Goal: Navigation & Orientation: Find specific page/section

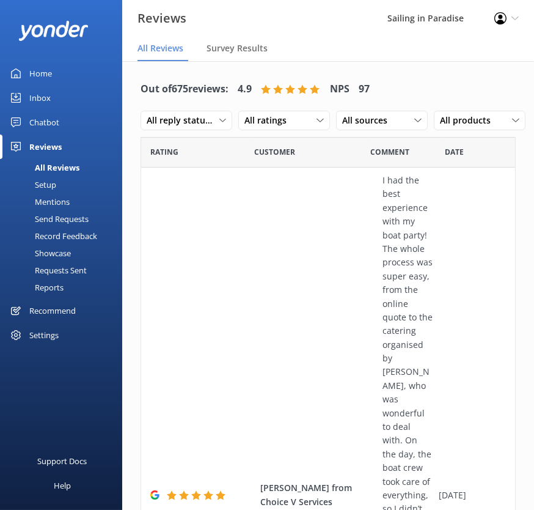
drag, startPoint x: 0, startPoint y: 0, endPoint x: 47, endPoint y: 70, distance: 84.6
click at [47, 70] on div "Home" at bounding box center [40, 73] width 23 height 24
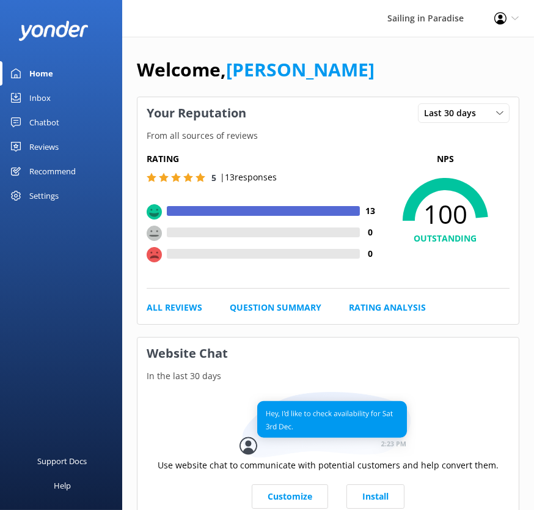
click at [42, 148] on div "Reviews" at bounding box center [43, 146] width 29 height 24
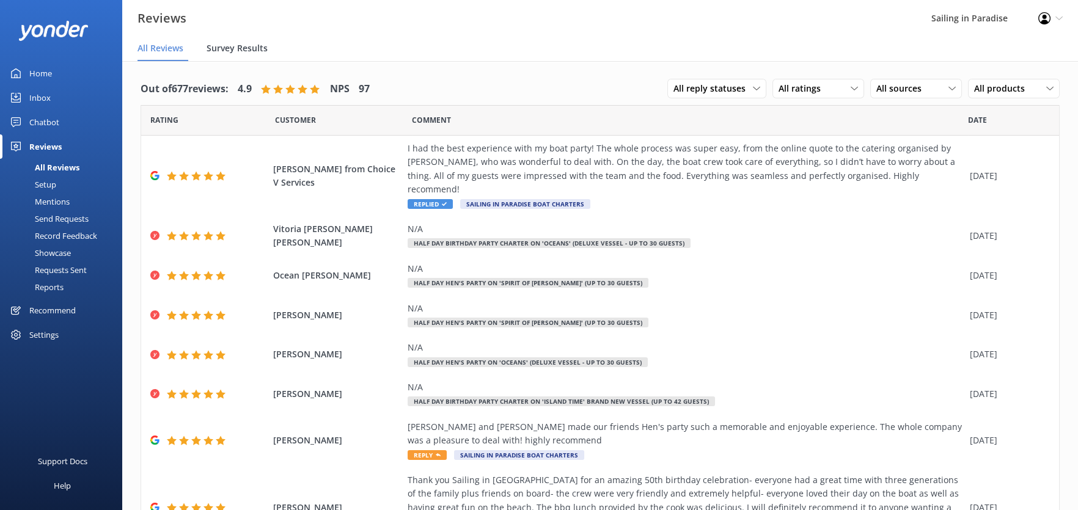
click at [244, 51] on span "Survey Results" at bounding box center [237, 48] width 61 height 12
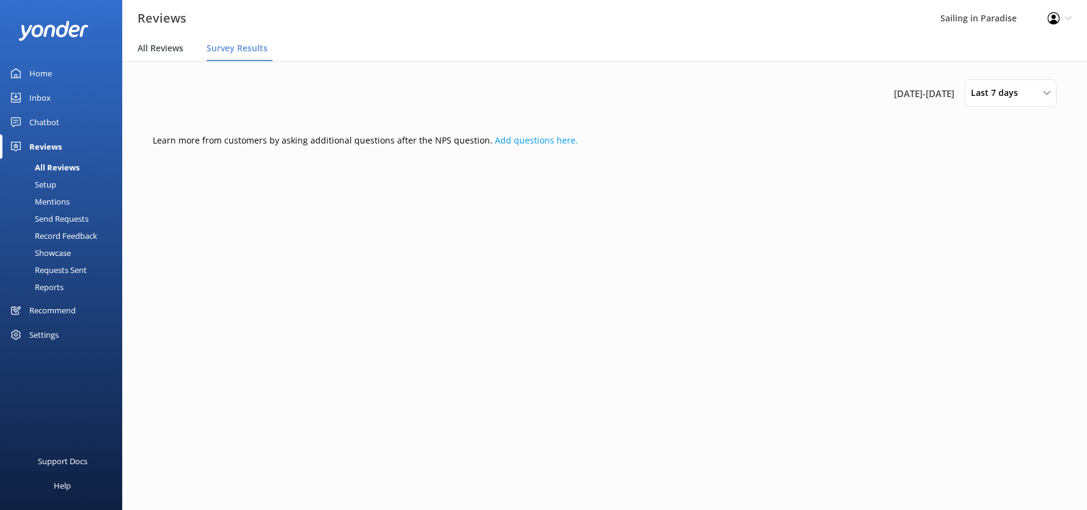
click at [150, 46] on span "All Reviews" at bounding box center [161, 48] width 46 height 12
